Goal: Find specific page/section: Find specific page/section

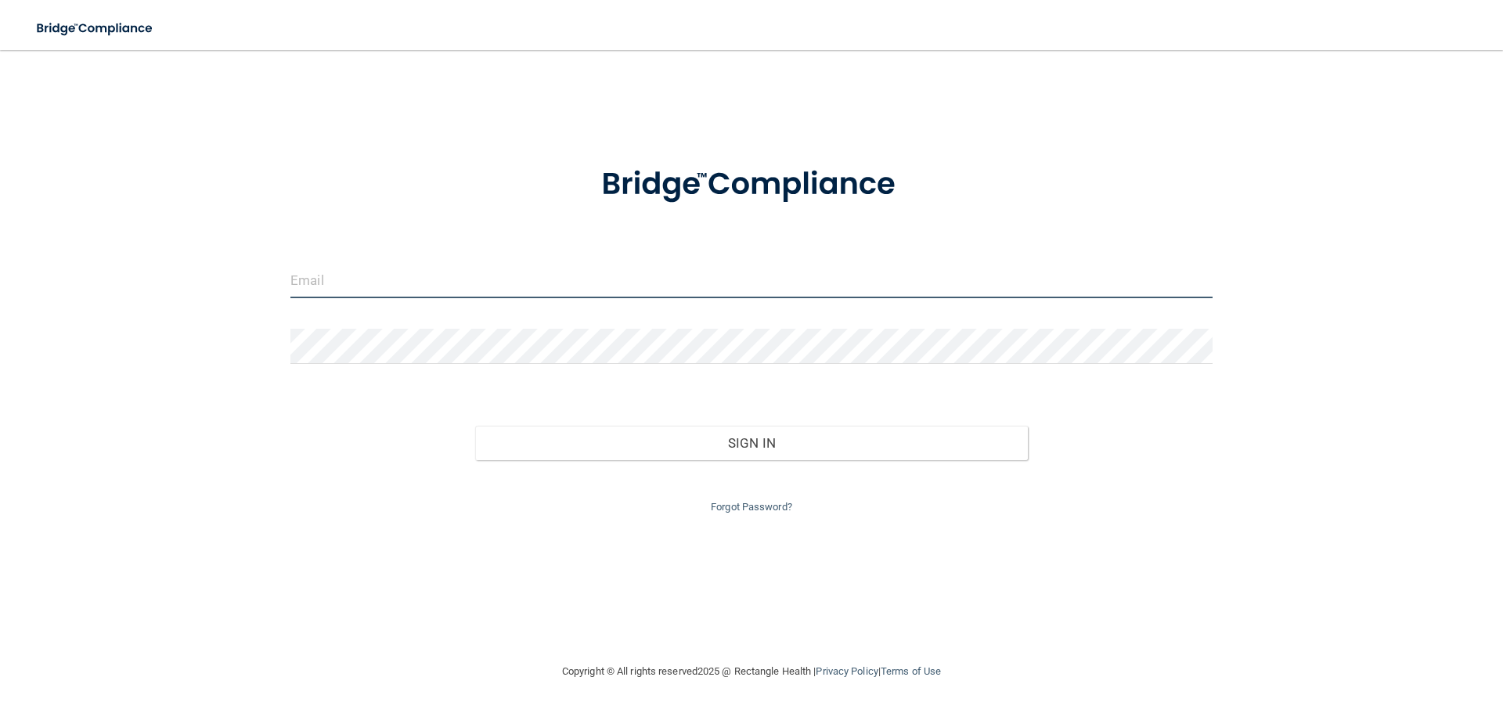
type input "[EMAIL_ADDRESS][DOMAIN_NAME]"
click at [350, 286] on input "[EMAIL_ADDRESS][DOMAIN_NAME]" at bounding box center [751, 280] width 922 height 35
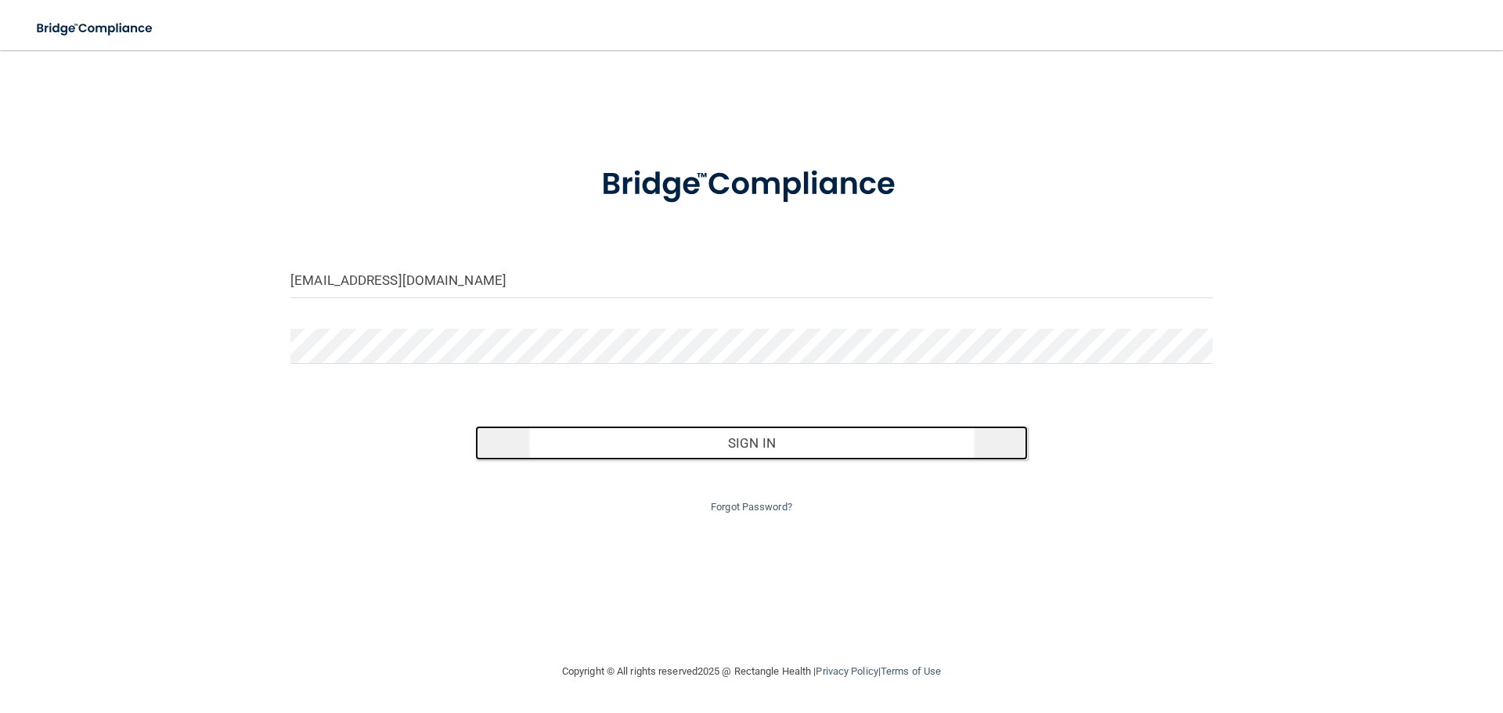
click at [726, 442] on button "Sign In" at bounding box center [752, 443] width 554 height 34
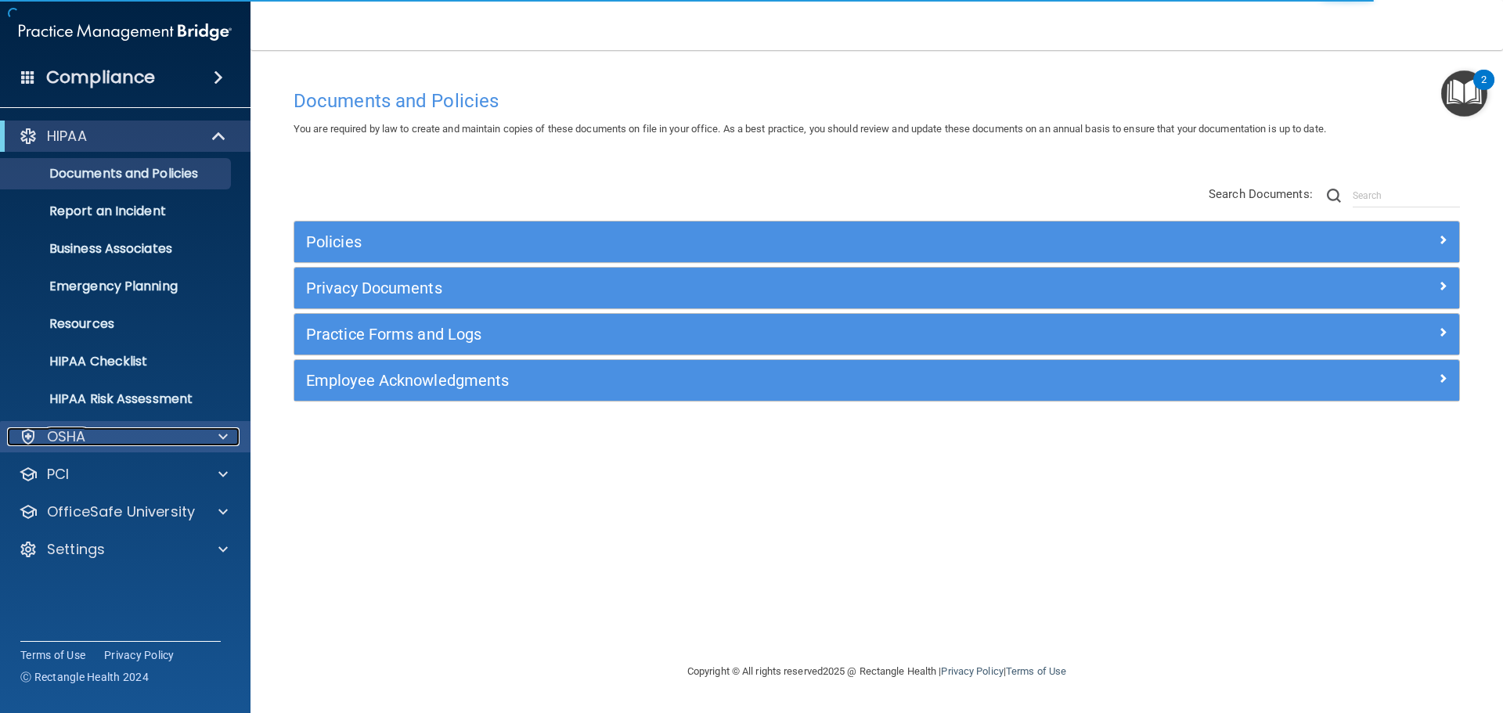
click at [159, 445] on div "OSHA" at bounding box center [104, 436] width 194 height 19
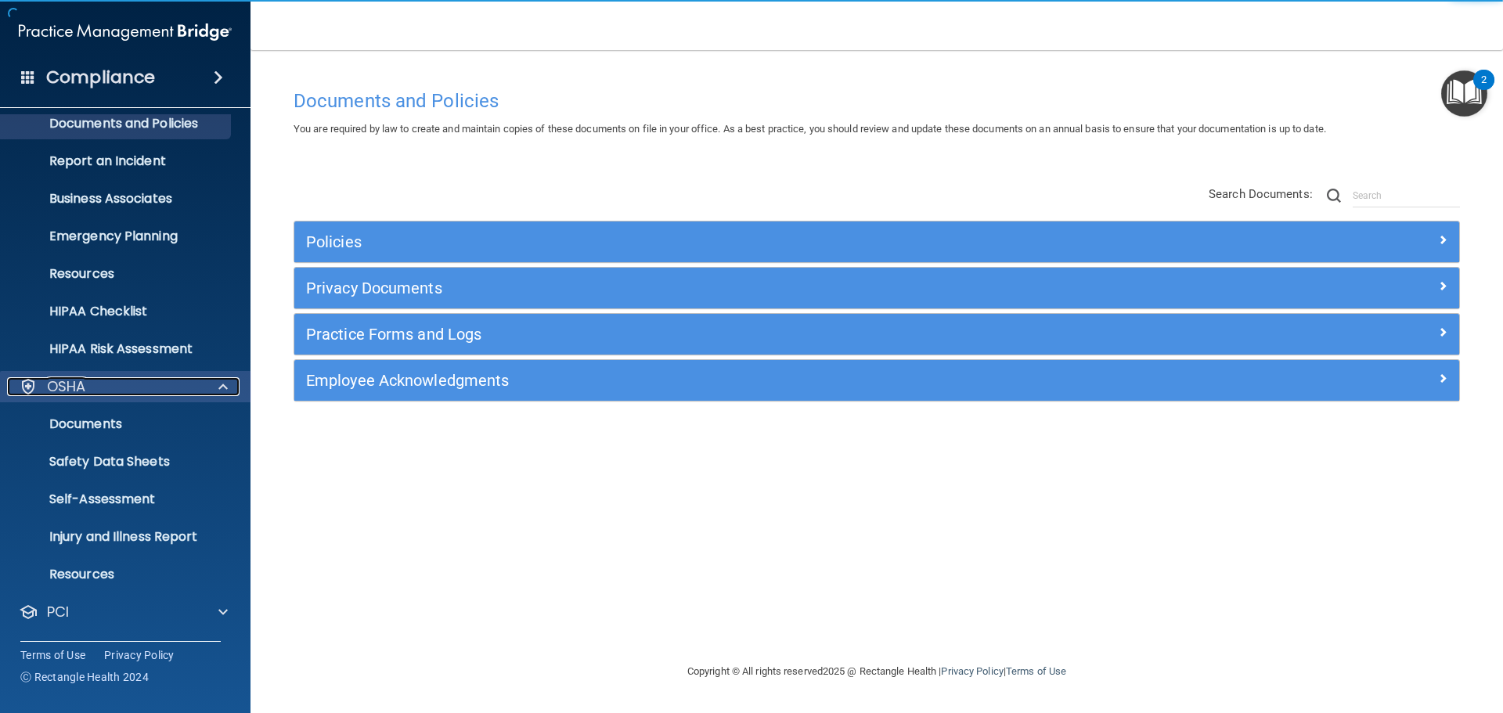
scroll to position [78, 0]
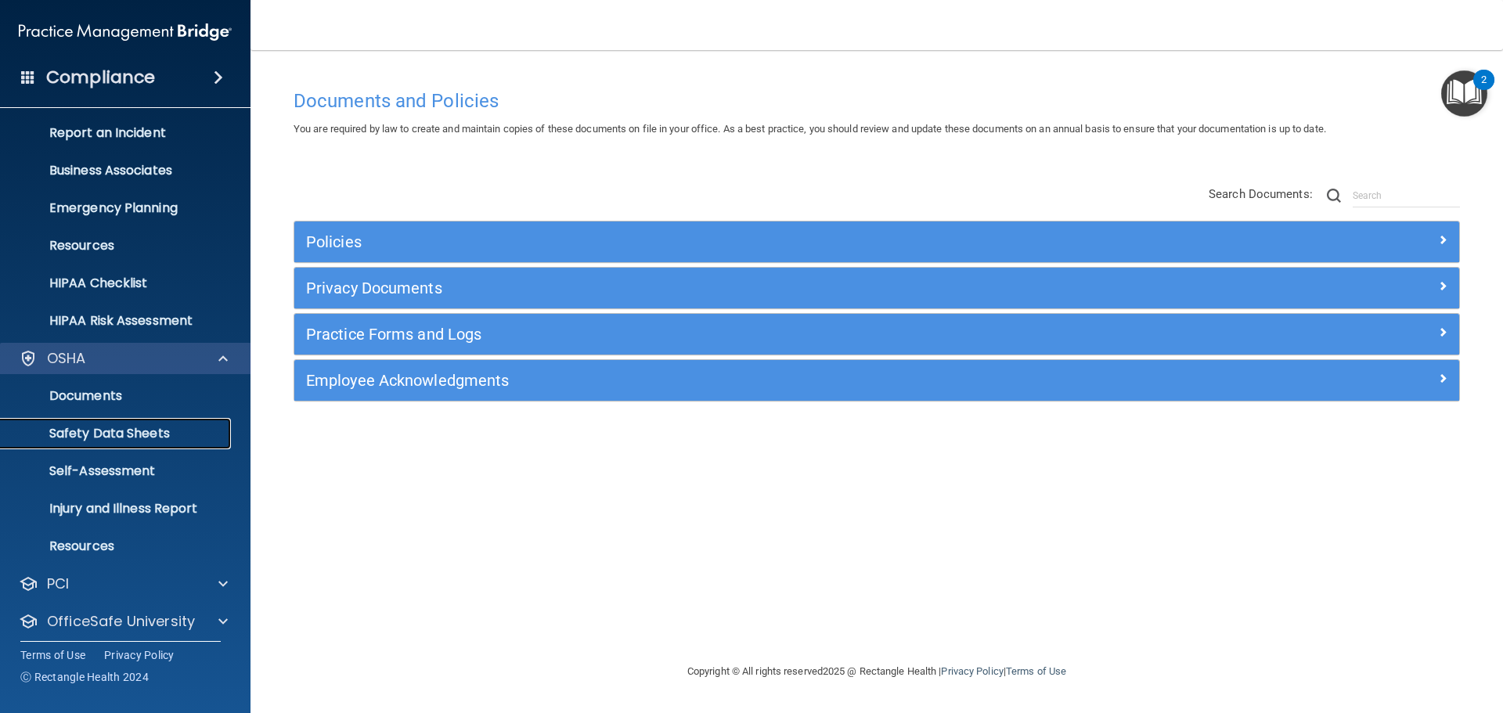
click at [159, 445] on link "Safety Data Sheets" at bounding box center [107, 433] width 247 height 31
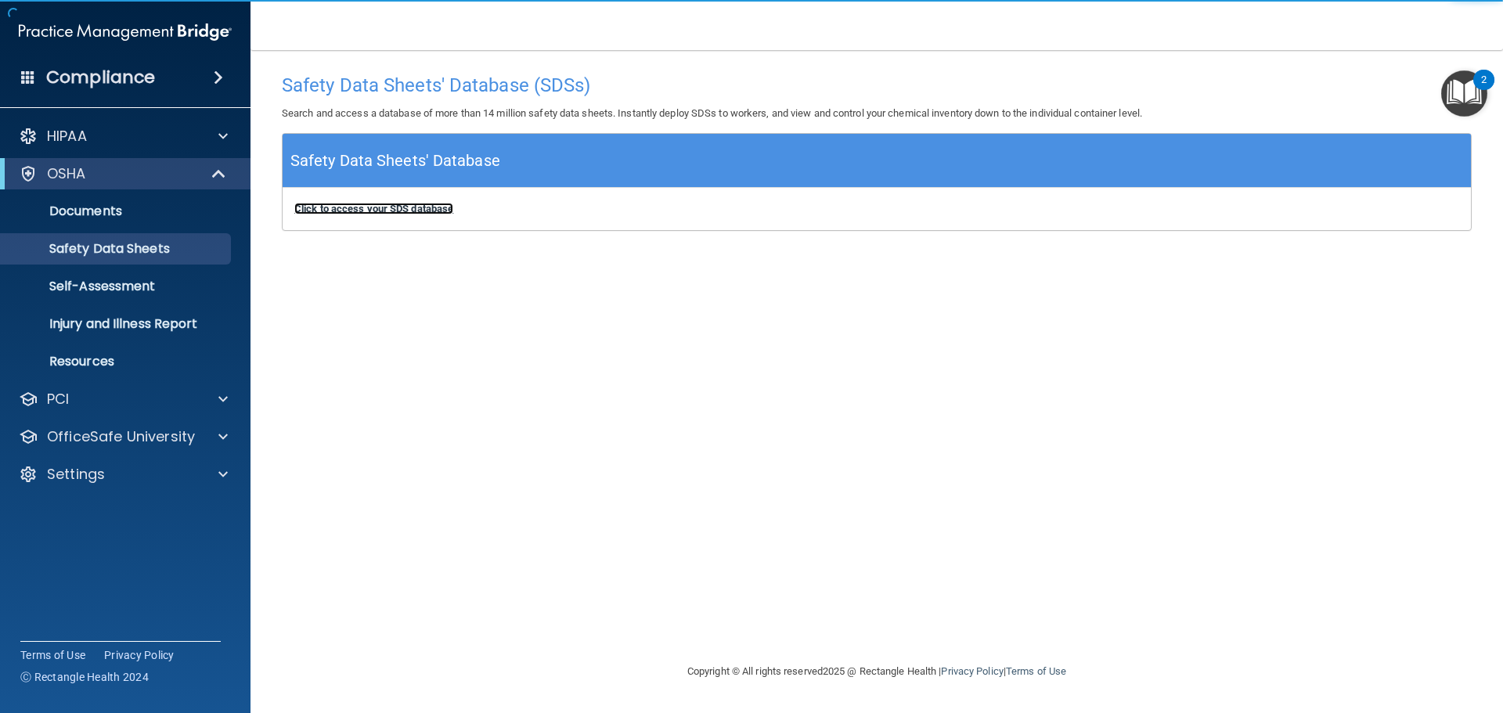
click at [408, 206] on b "Click to access your SDS database" at bounding box center [373, 209] width 159 height 12
